Goal: Check status: Check status

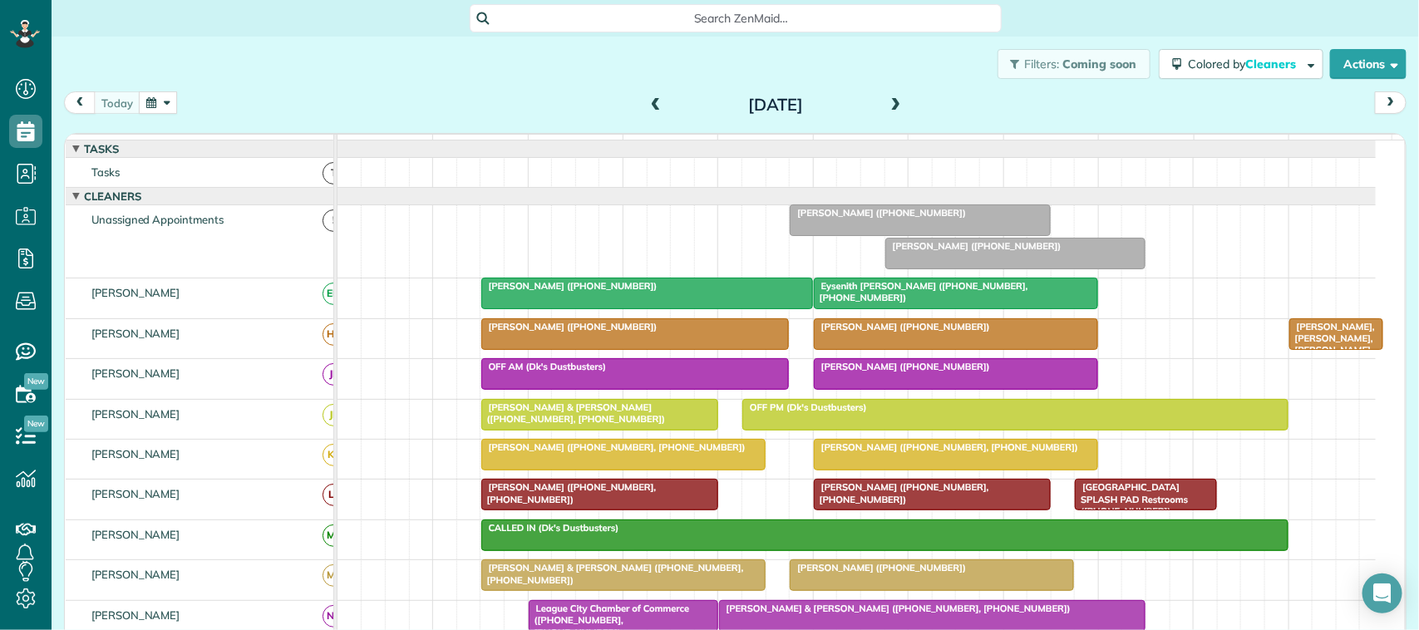
scroll to position [416, 0]
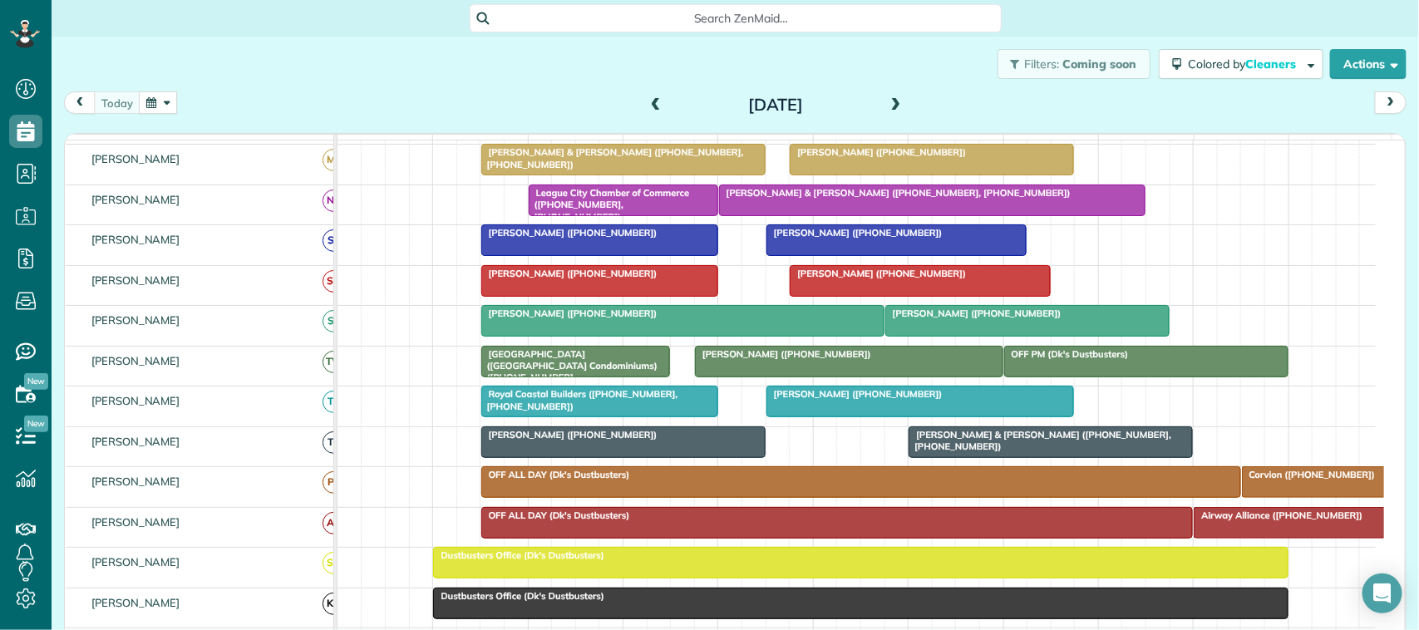
click at [990, 199] on div "[PERSON_NAME] & [PERSON_NAME] ([PHONE_NUMBER], [PHONE_NUMBER])" at bounding box center [932, 193] width 417 height 12
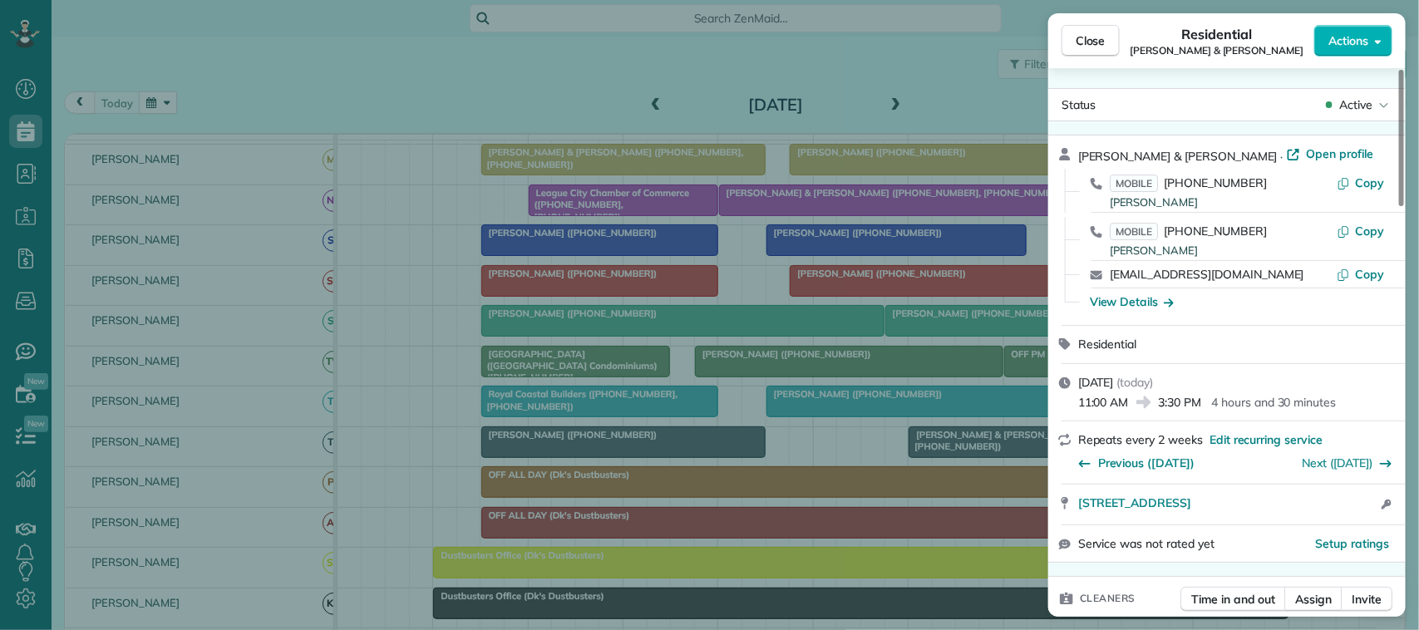
click at [1120, 42] on div "Residential [PERSON_NAME] & [PERSON_NAME]" at bounding box center [1217, 40] width 194 height 33
click at [1110, 13] on div "Close Residential Tyler & [PERSON_NAME] Actions" at bounding box center [1226, 40] width 357 height 55
click at [1085, 42] on span "Close" at bounding box center [1091, 40] width 30 height 17
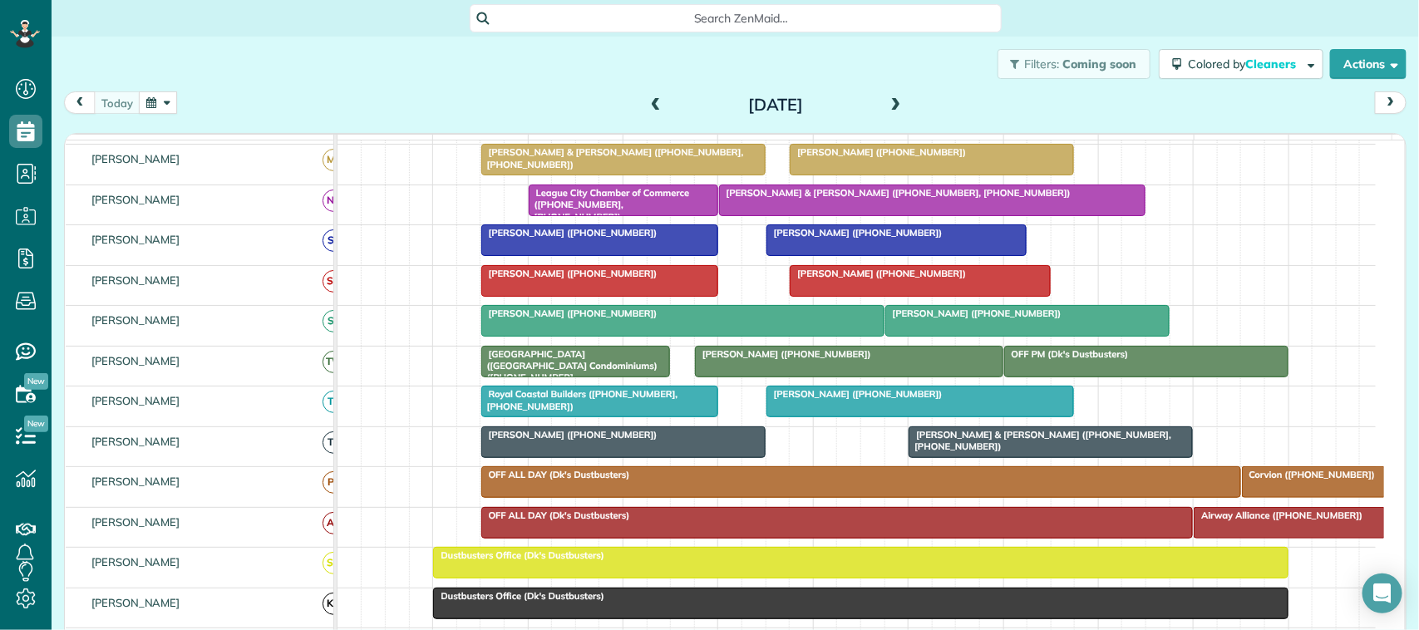
click at [887, 105] on span at bounding box center [896, 105] width 18 height 15
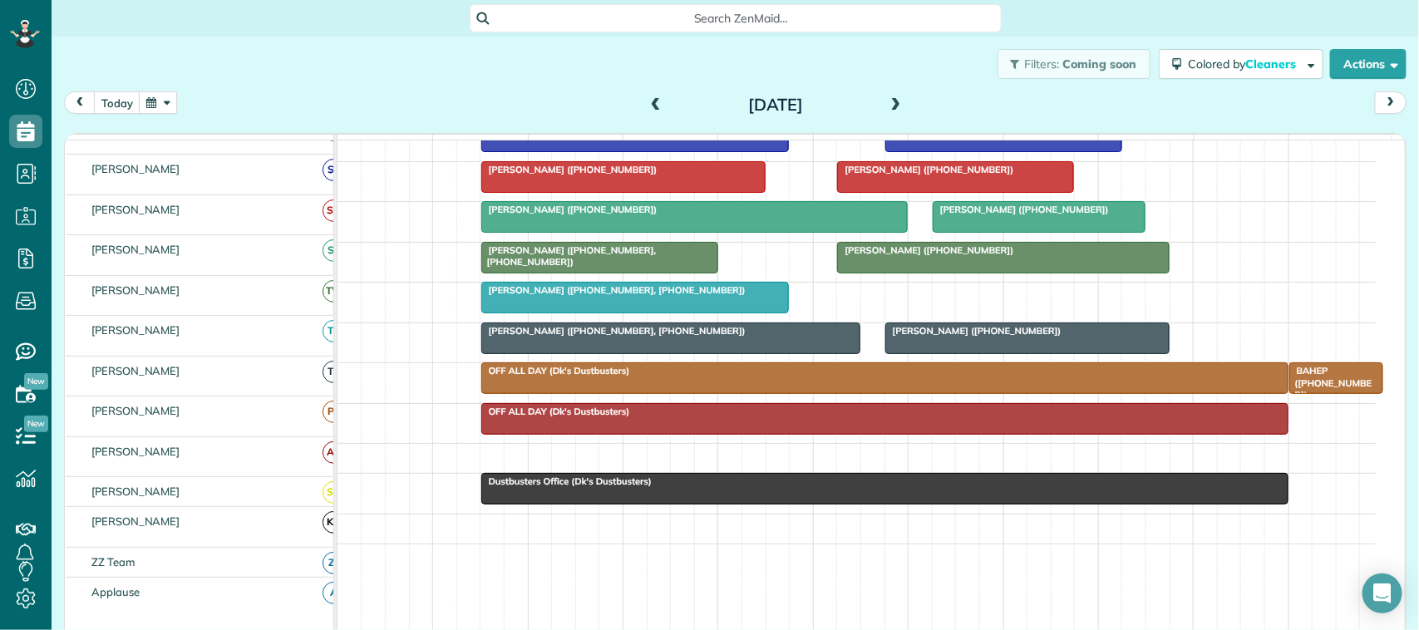
scroll to position [519, 0]
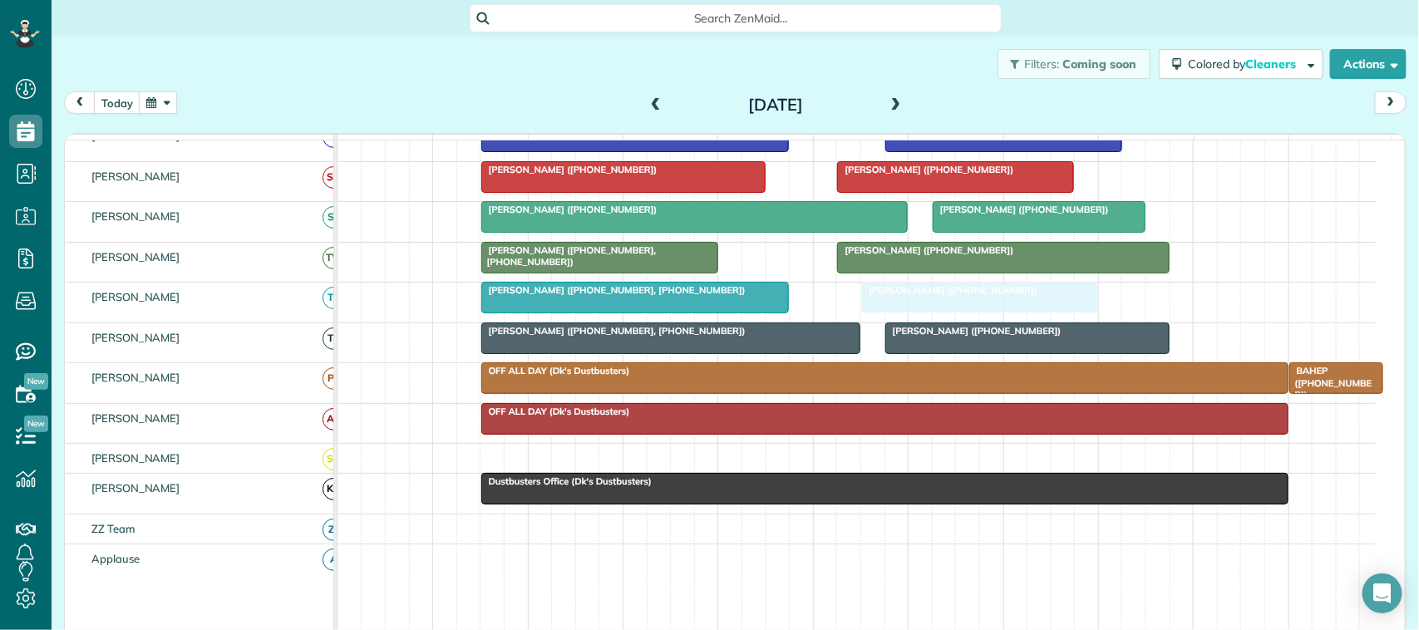
drag, startPoint x: 899, startPoint y: 245, endPoint x: 900, endPoint y: 321, distance: 75.6
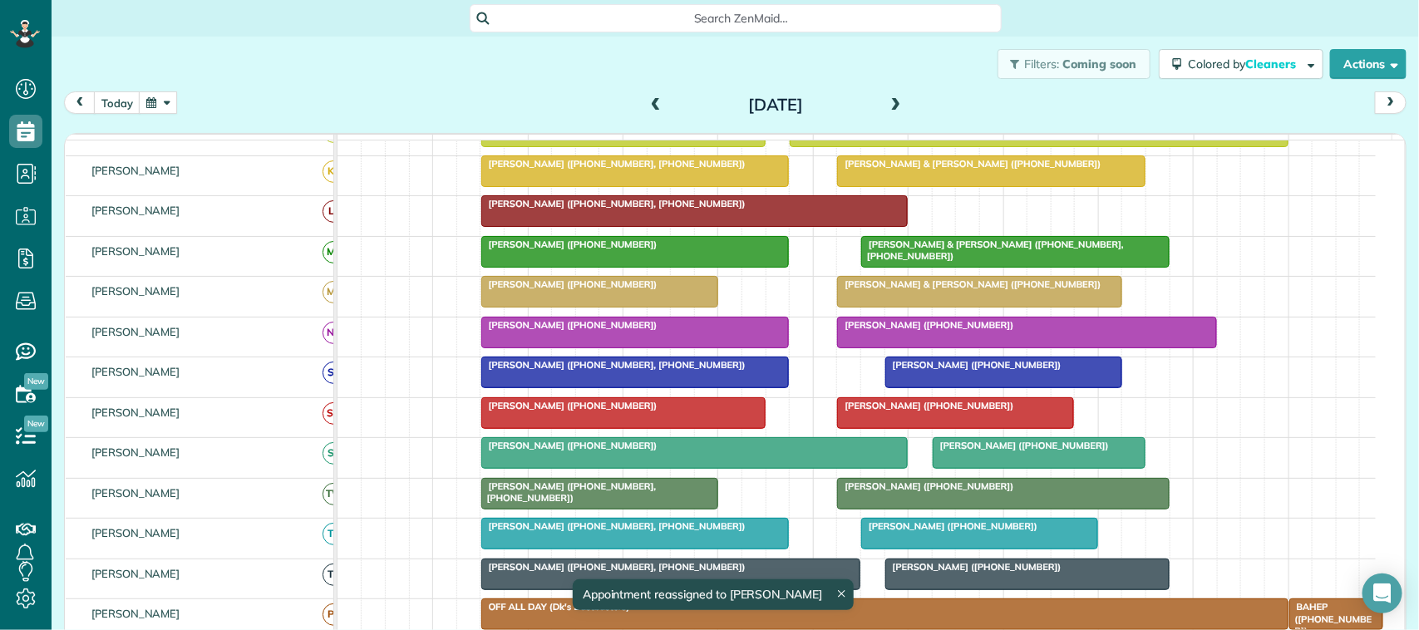
scroll to position [0, 0]
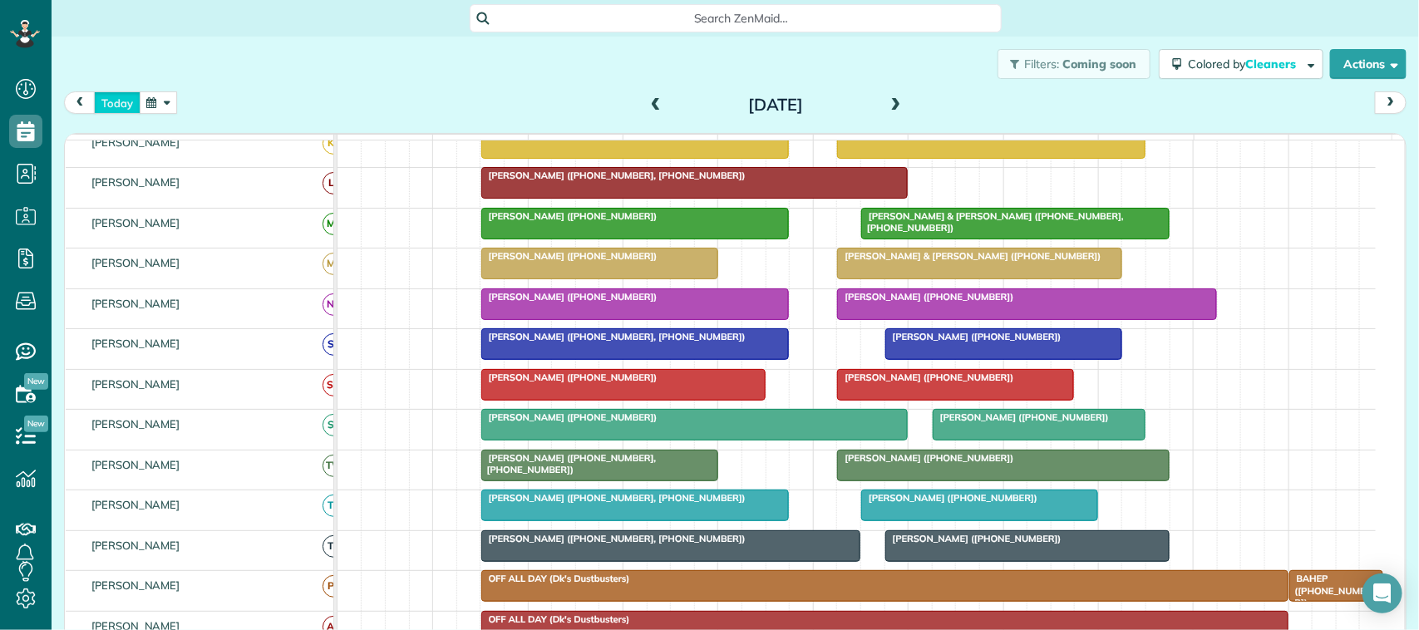
click at [116, 106] on button "today" at bounding box center [117, 102] width 47 height 22
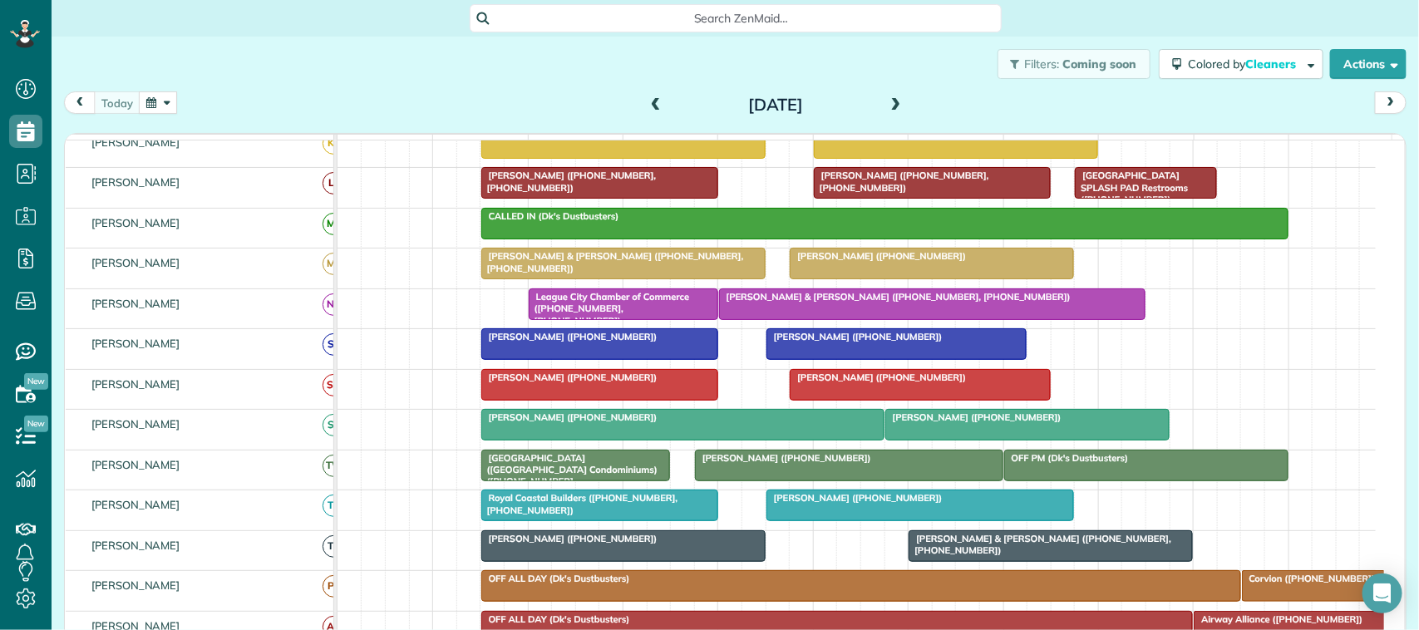
click at [238, 101] on div "[DATE] [DATE]" at bounding box center [735, 106] width 1342 height 31
